Goal: Navigation & Orientation: Find specific page/section

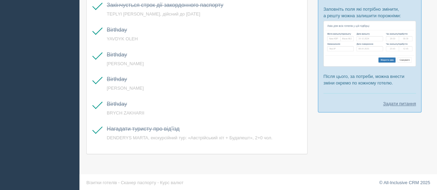
scroll to position [3, 0]
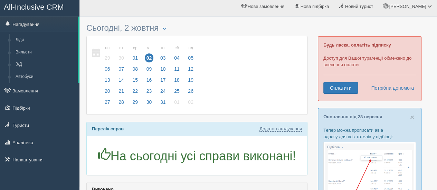
click at [44, 6] on span "All-Inclusive CRM" at bounding box center [34, 7] width 60 height 9
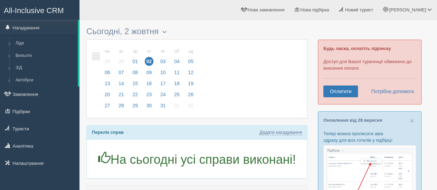
click at [54, 13] on span "All-Inclusive CRM" at bounding box center [34, 10] width 60 height 9
